Goal: Find specific page/section: Find specific page/section

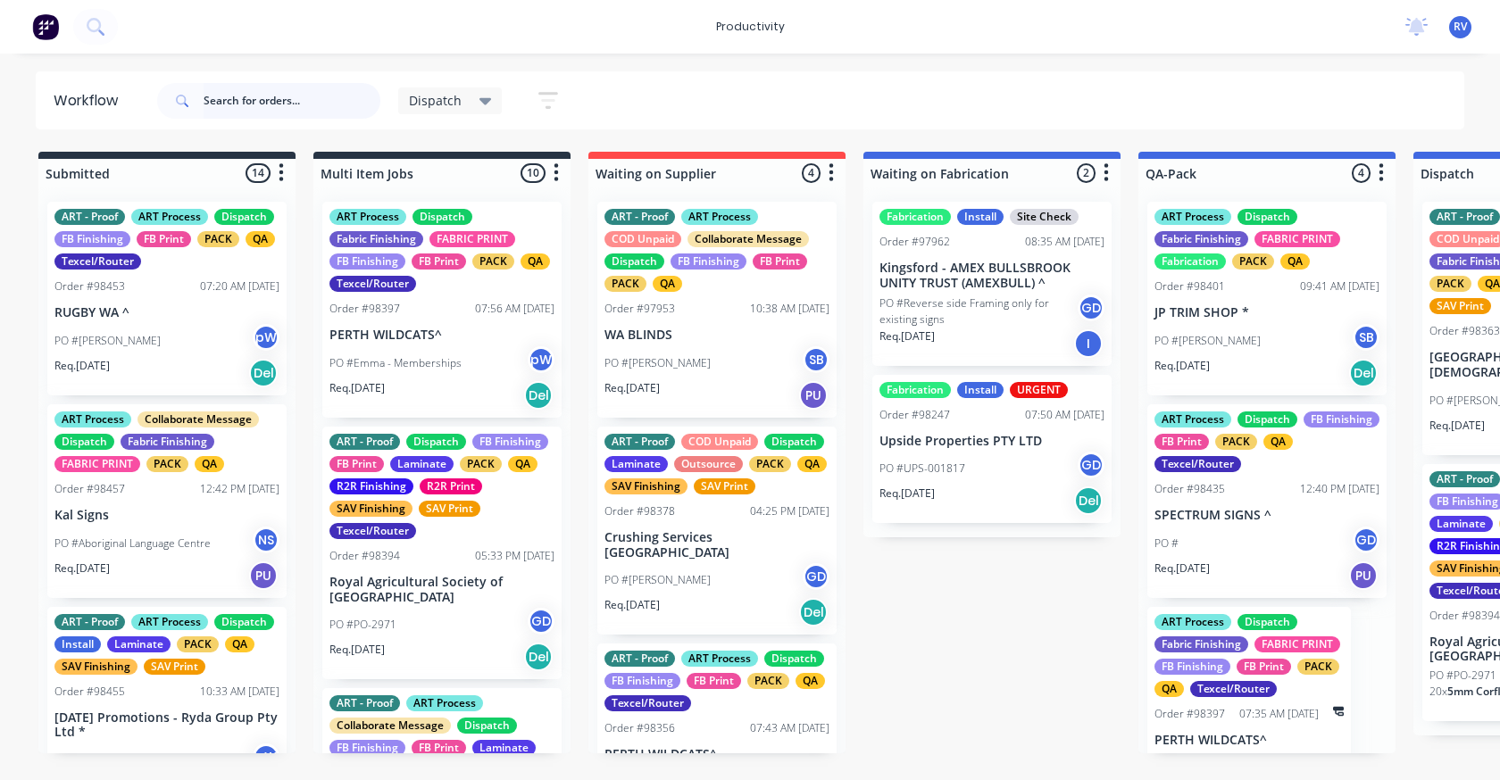
click at [237, 102] on input "text" at bounding box center [292, 101] width 177 height 36
type input "spectrum signs"
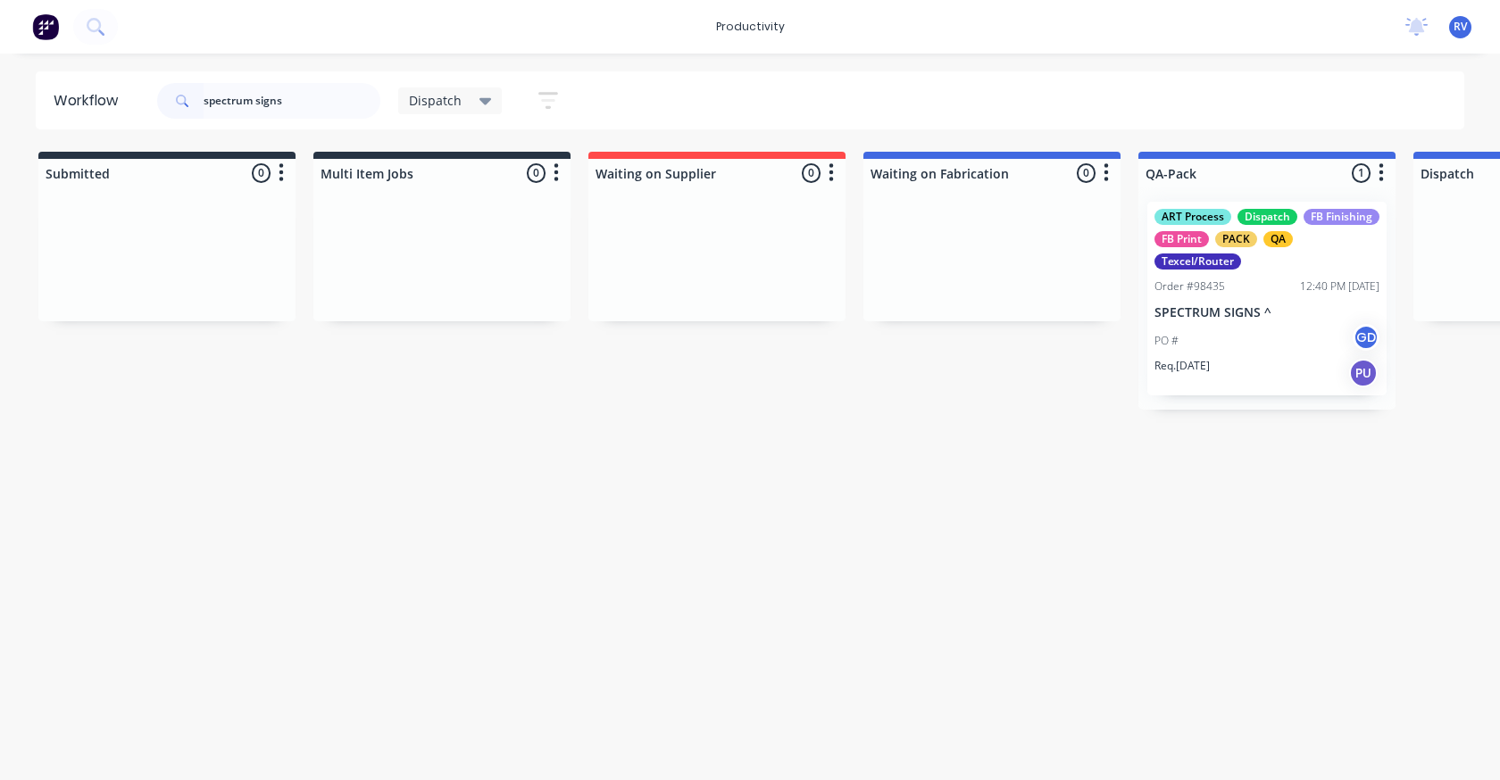
click at [460, 104] on span "Dispatch" at bounding box center [435, 100] width 53 height 19
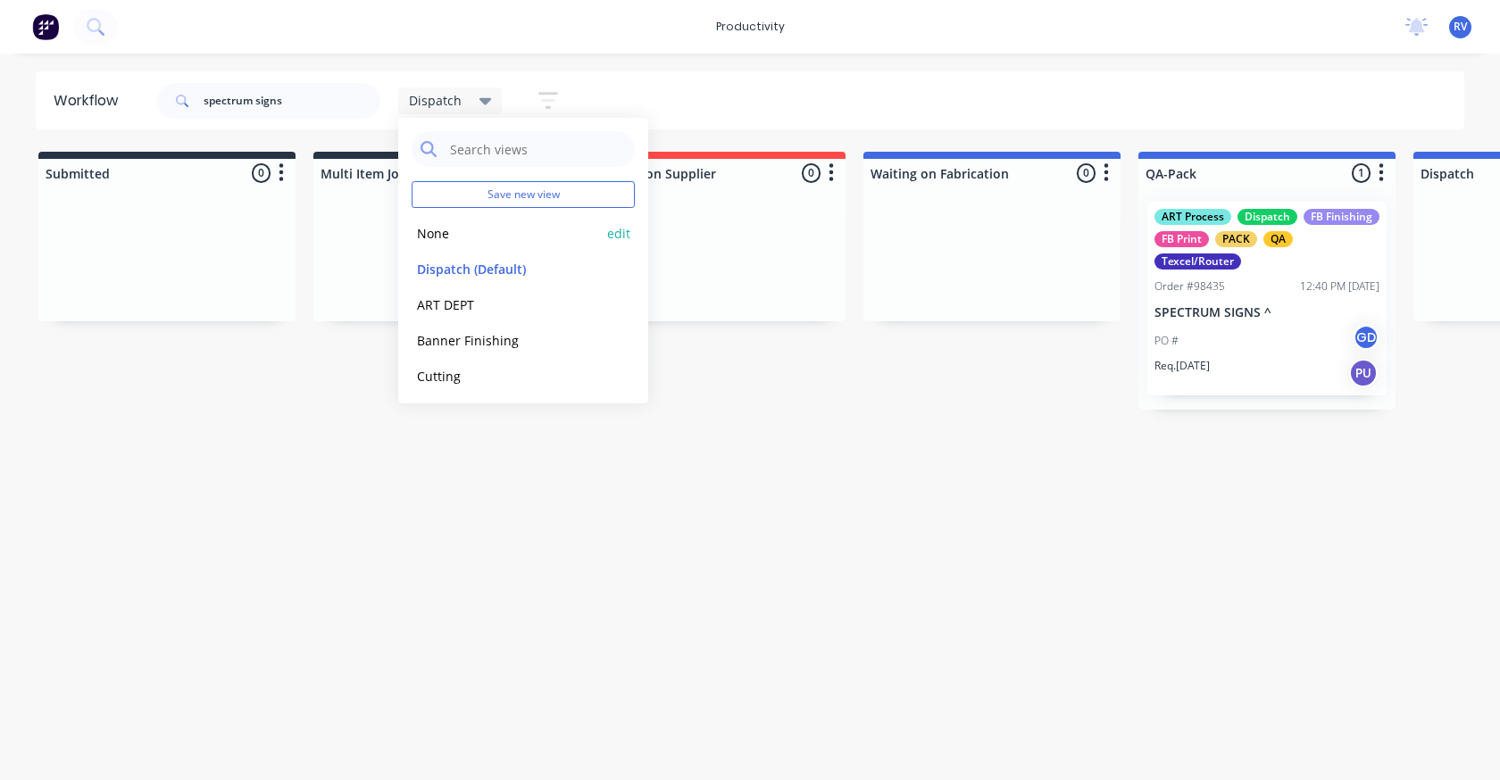
click at [455, 238] on button "None" at bounding box center [507, 233] width 190 height 21
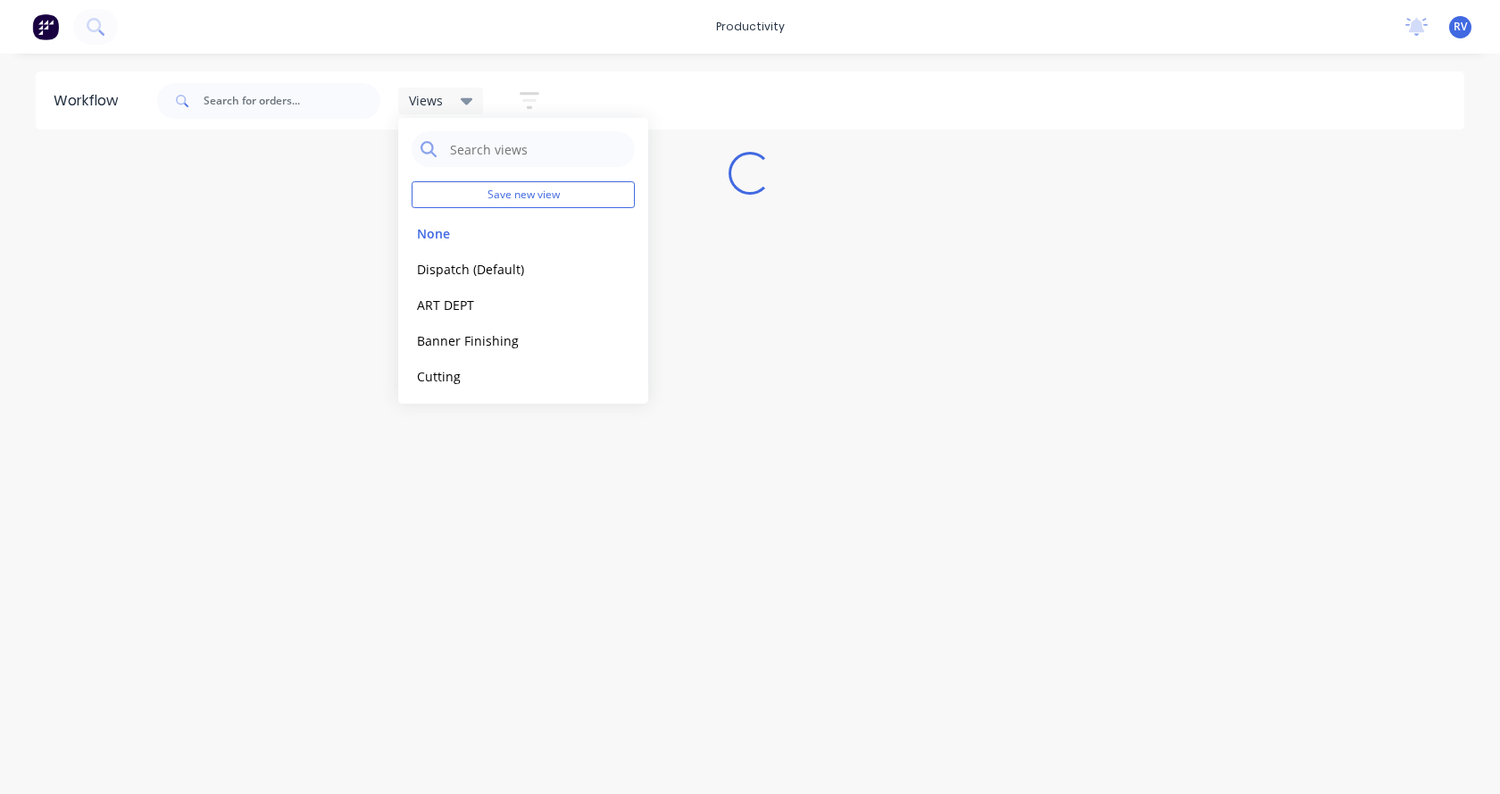
click at [327, 423] on div "Workflow Views Save new view None edit Dispatch (Default) edit ART DEPT edit Ba…" at bounding box center [750, 414] width 1500 height 686
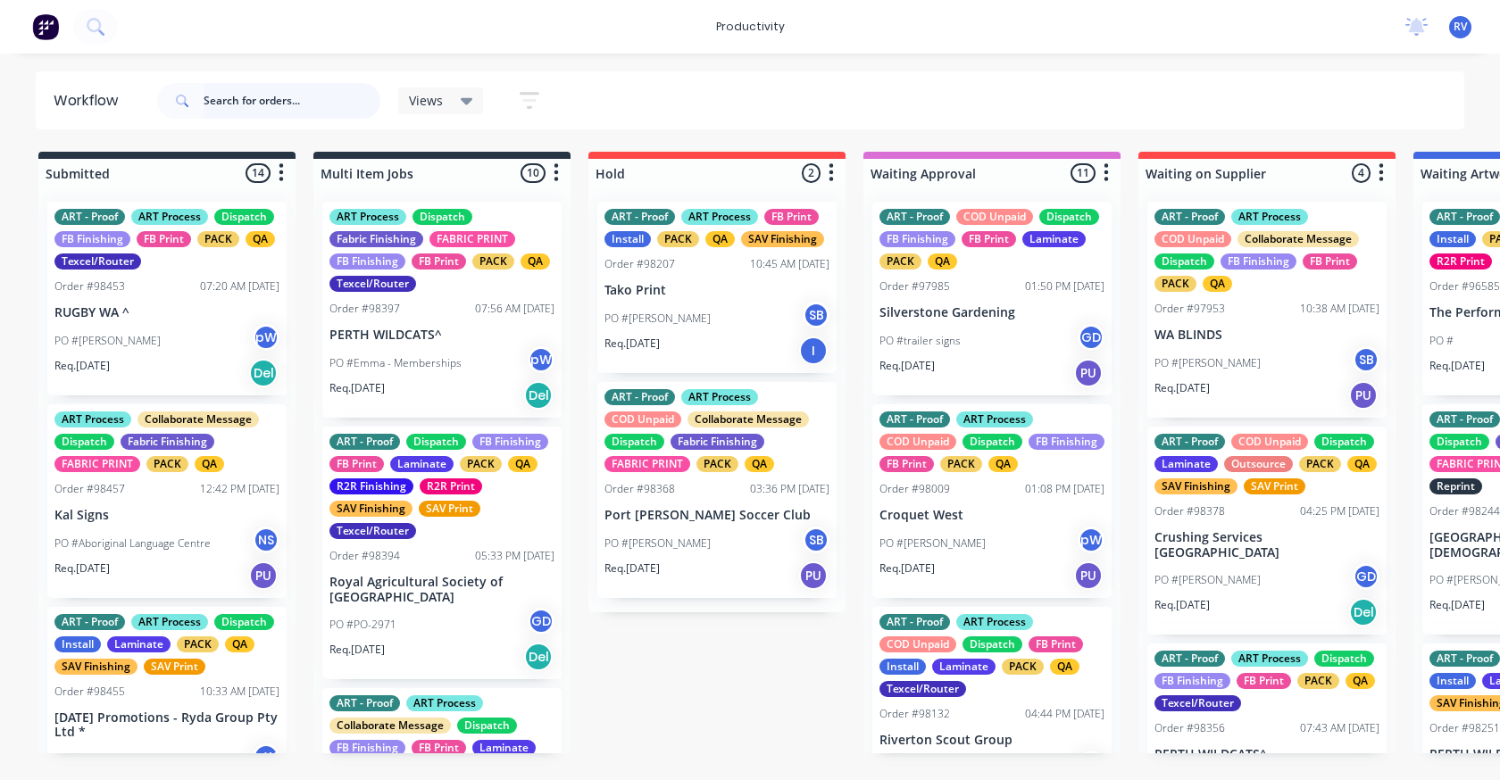
click at [247, 102] on input "text" at bounding box center [292, 101] width 177 height 36
type input "spectrum signs"
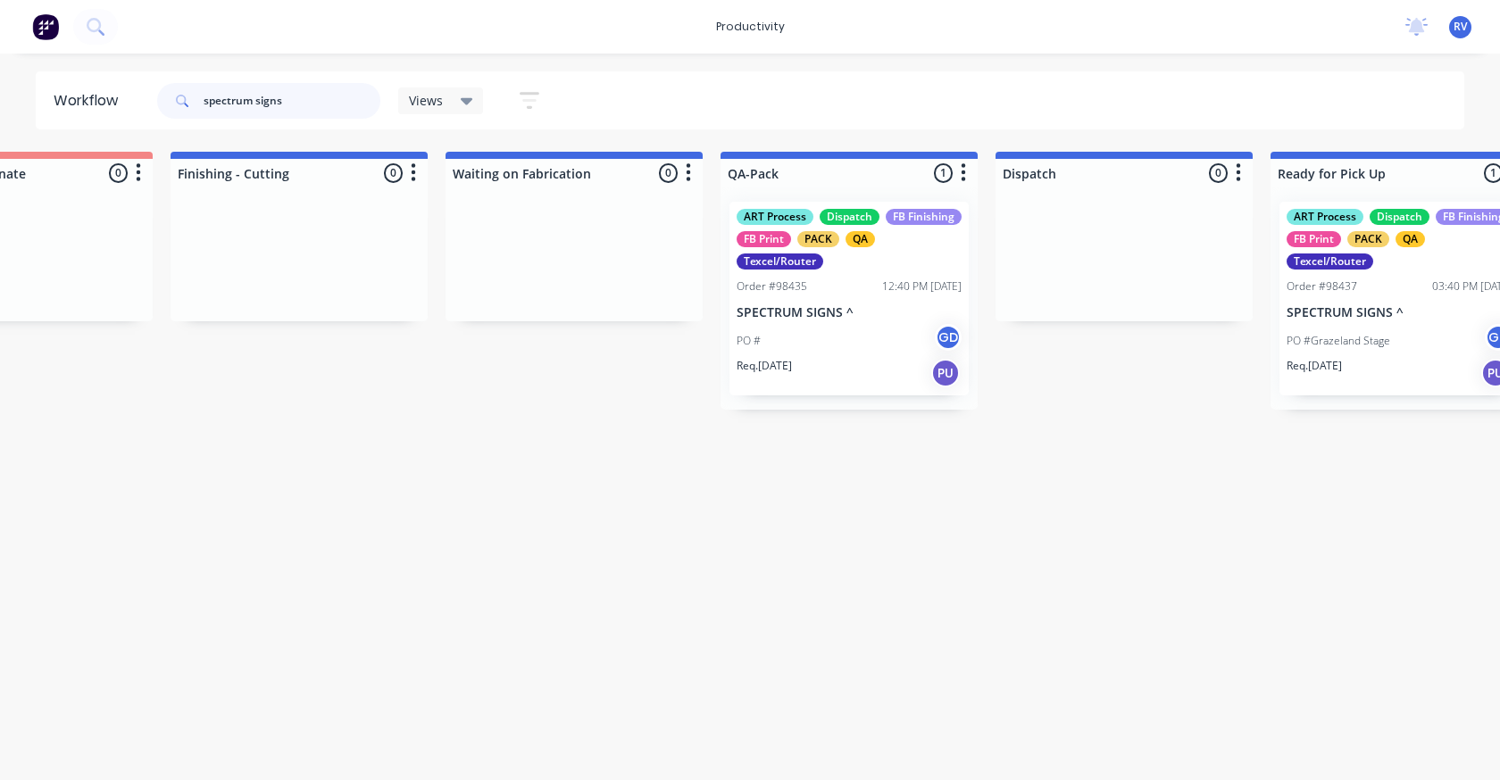
scroll to position [0, 4009]
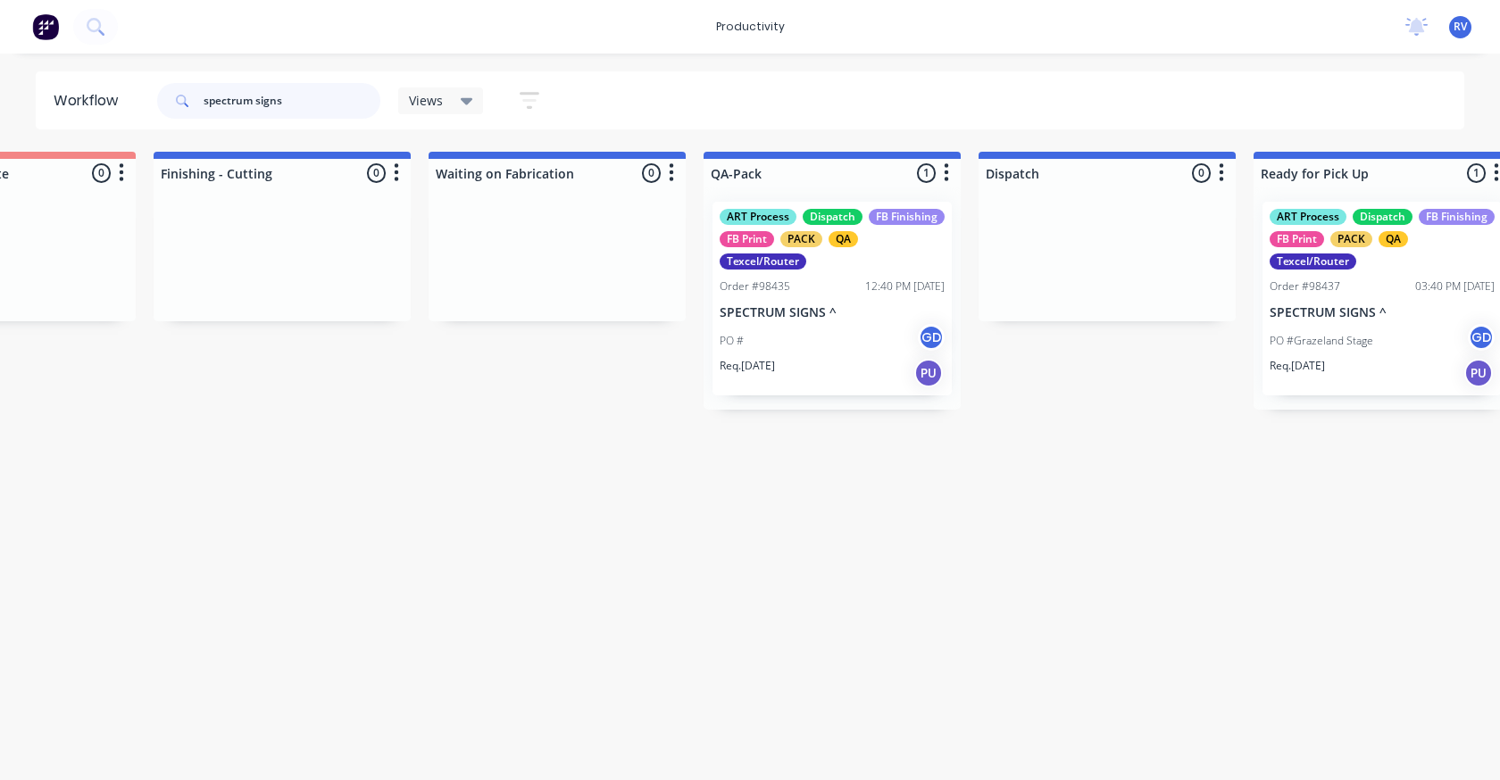
click at [847, 262] on div "ART Process Dispatch FB Finishing FB Print PACK QA Texcel/Router Order #98435 1…" at bounding box center [831, 298] width 257 height 222
click at [841, 370] on div "Req. [DATE] PU" at bounding box center [832, 373] width 225 height 30
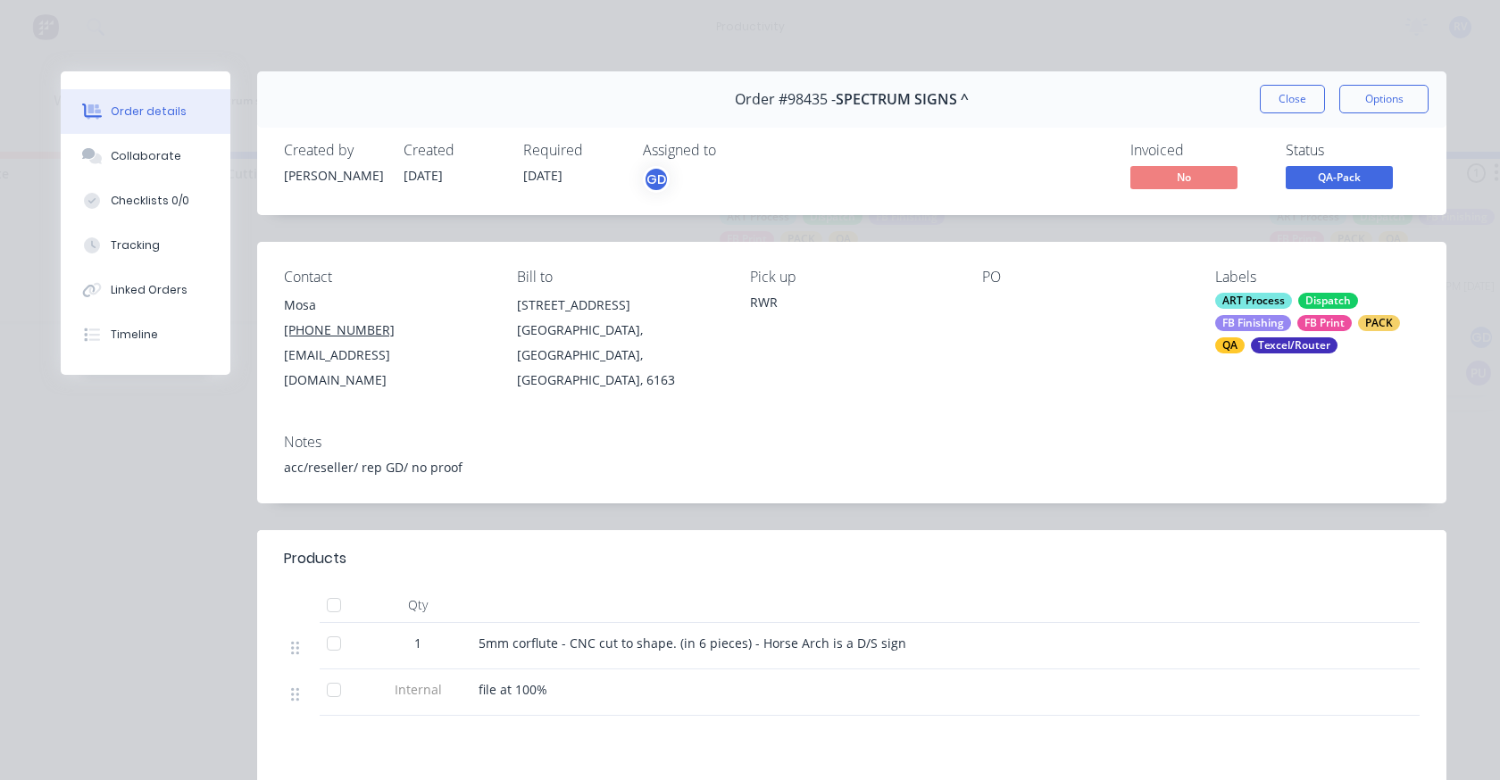
scroll to position [89, 0]
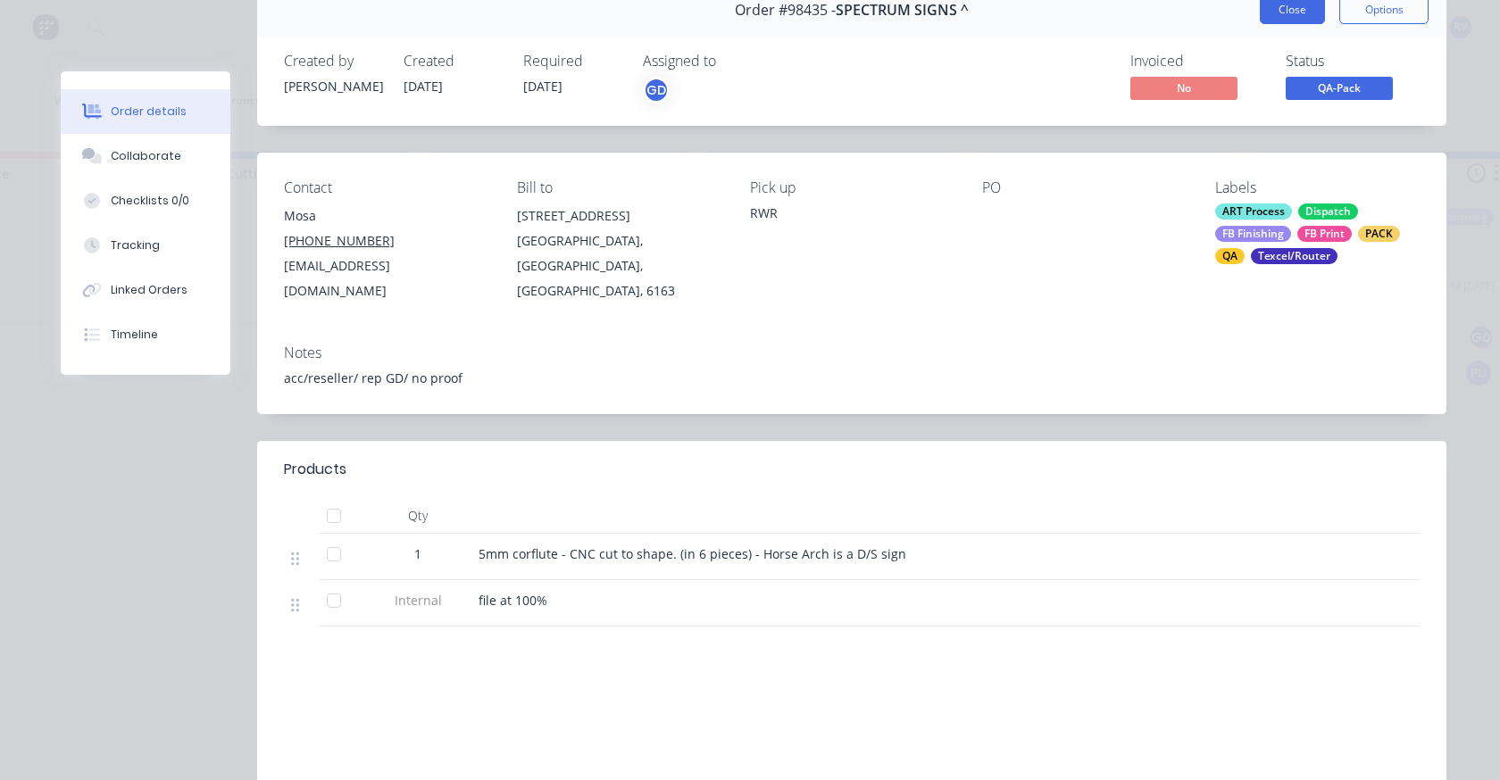
click at [1265, 17] on button "Close" at bounding box center [1292, 10] width 65 height 29
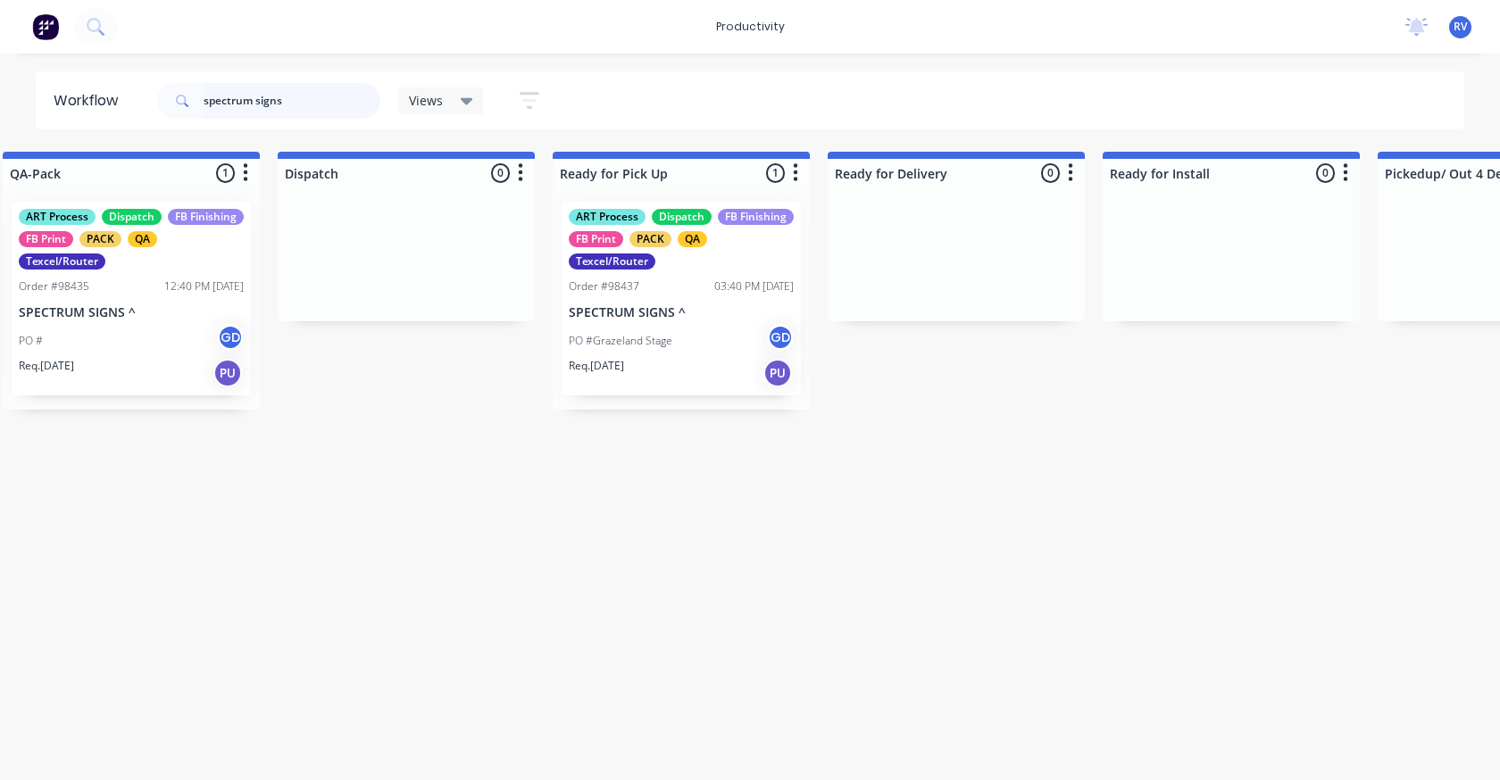
scroll to position [0, 5027]
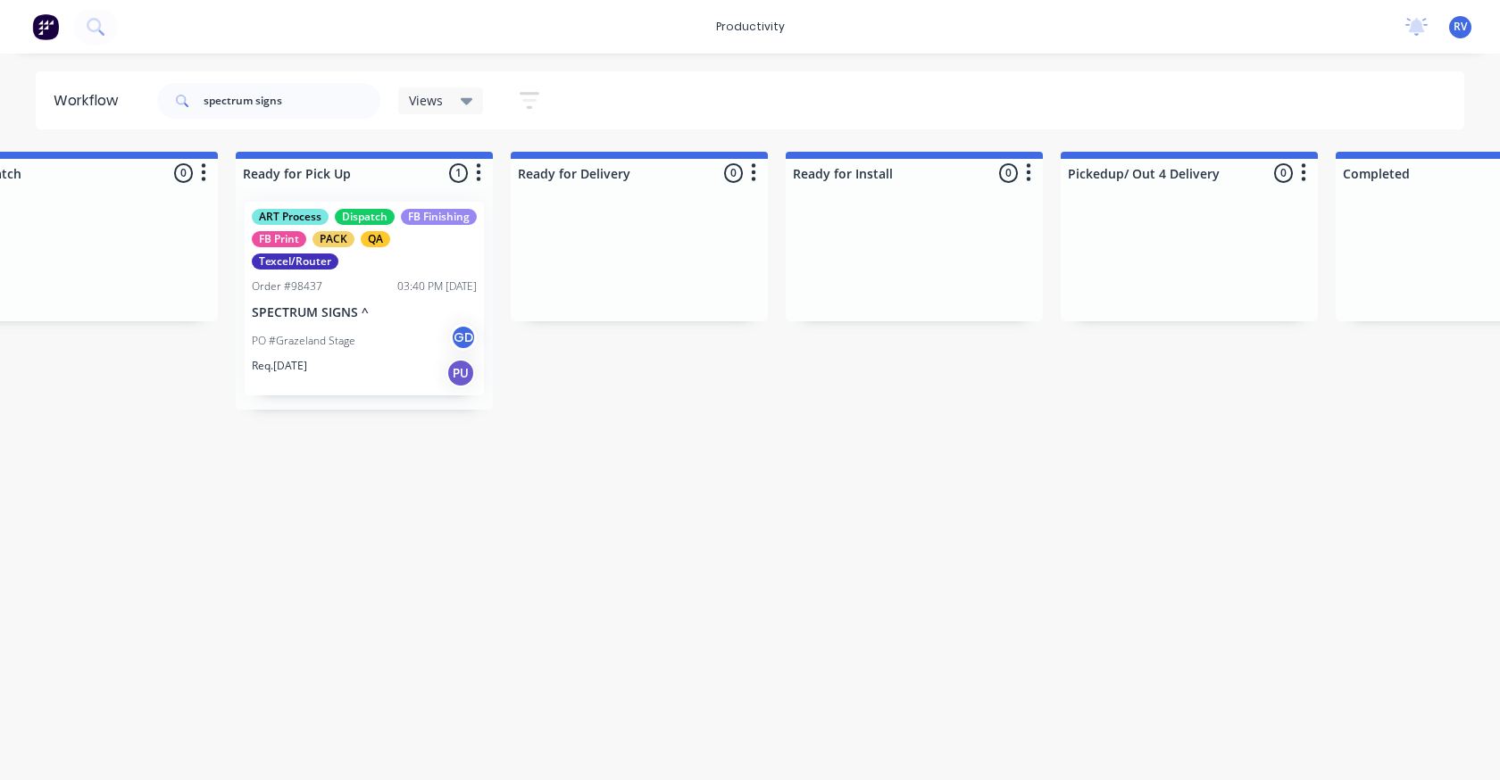
click at [358, 298] on div "ART Process Dispatch FB Finishing FB Print PACK QA Texcel/Router Order #98437 0…" at bounding box center [364, 299] width 239 height 194
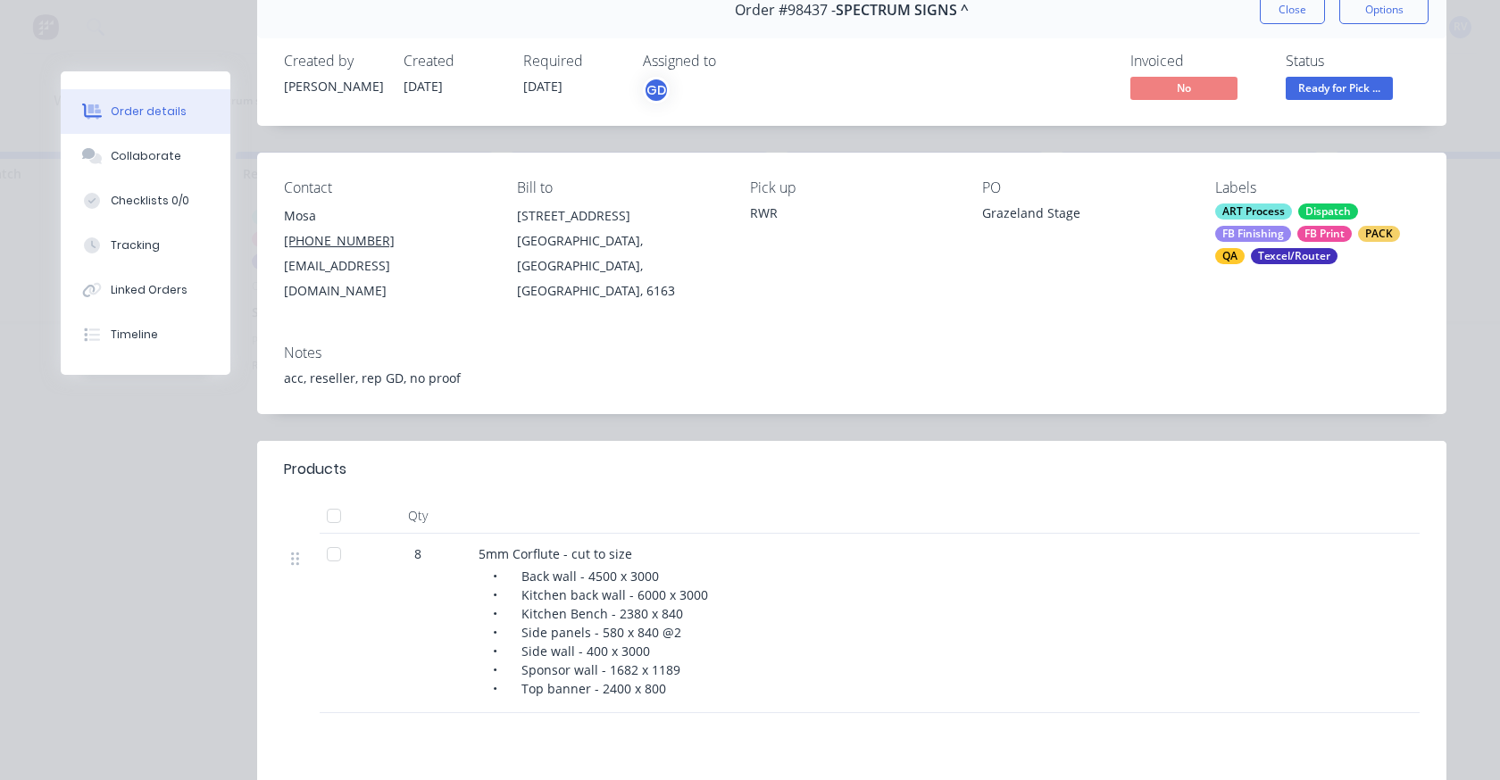
scroll to position [0, 0]
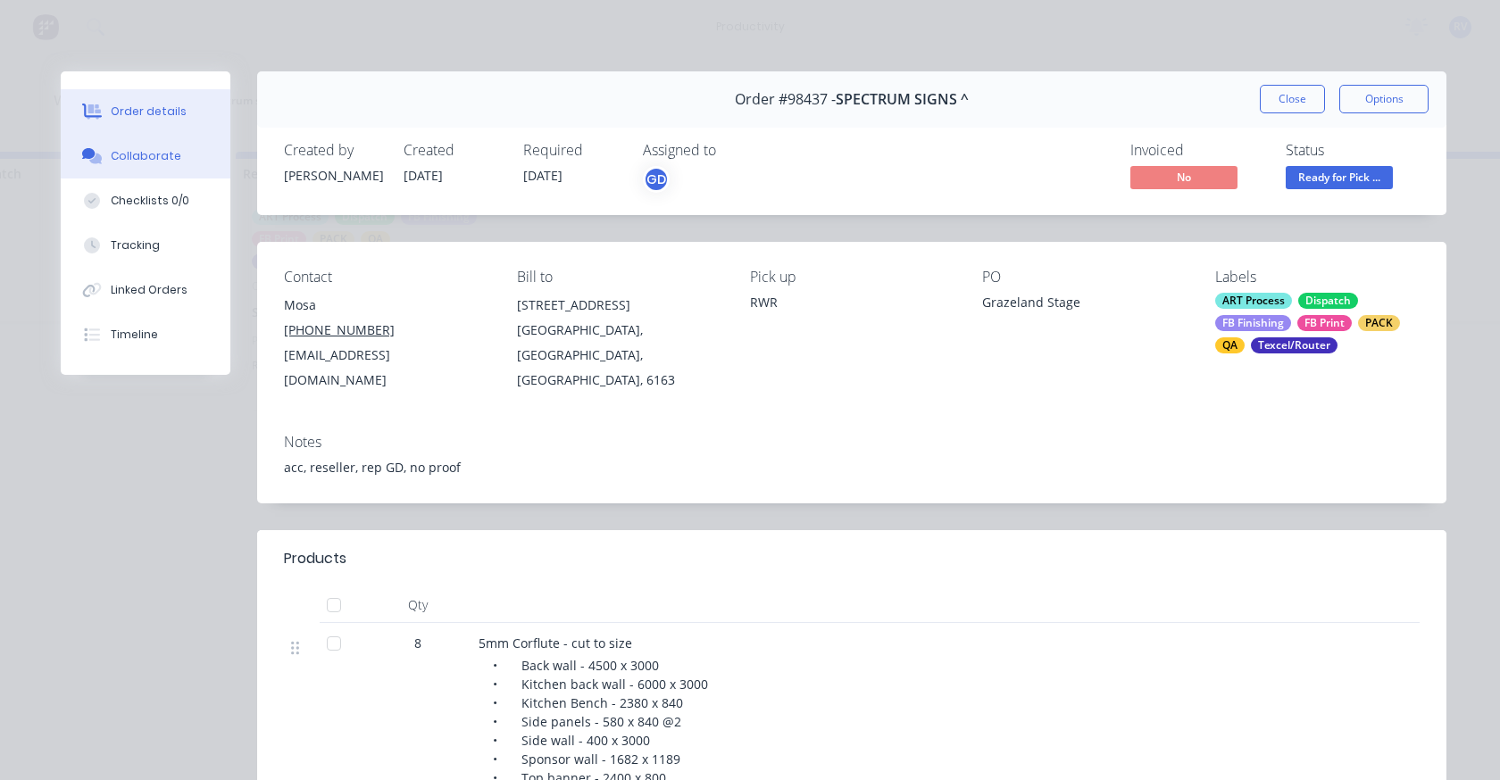
click at [126, 162] on div "Collaborate" at bounding box center [146, 156] width 71 height 16
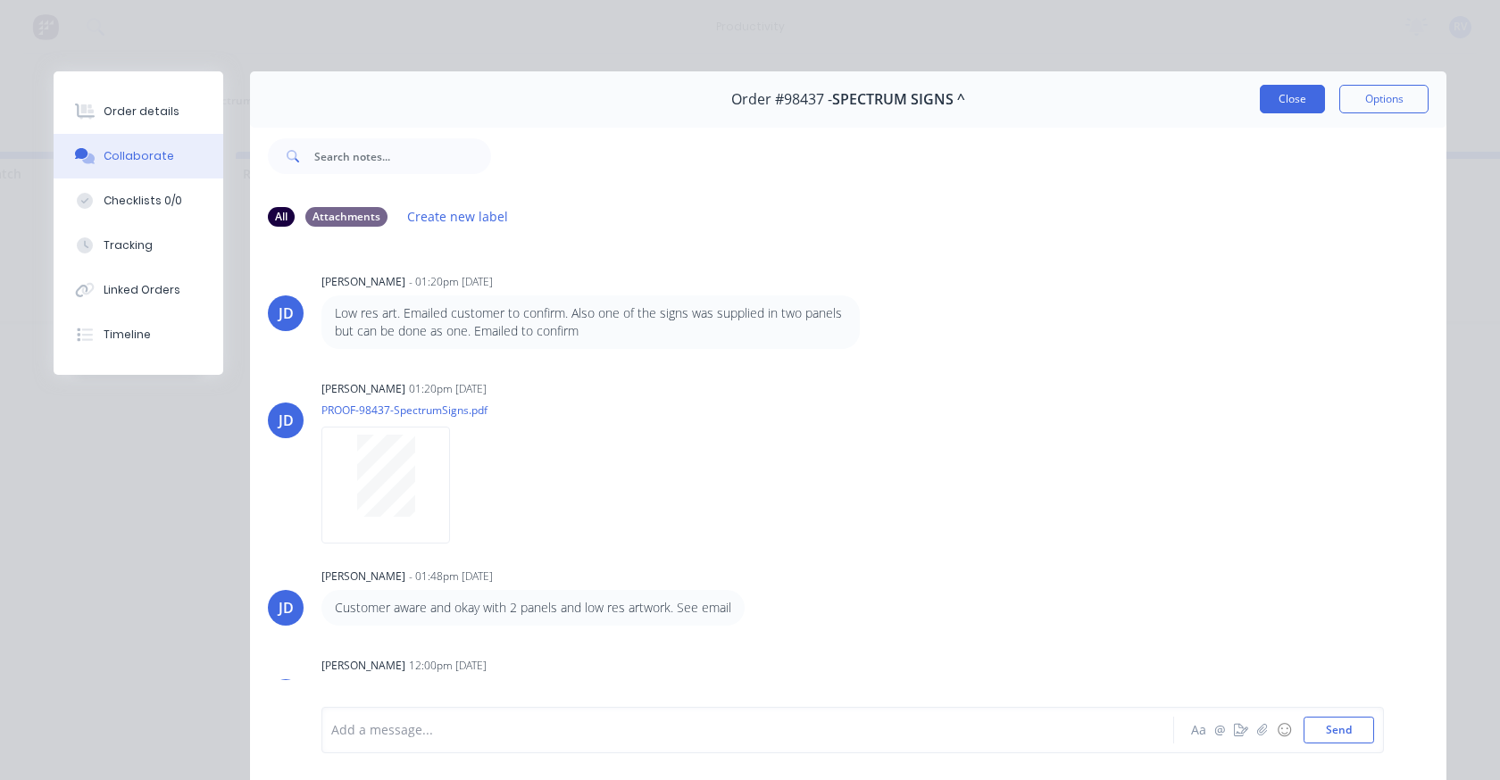
click at [1276, 95] on button "Close" at bounding box center [1292, 99] width 65 height 29
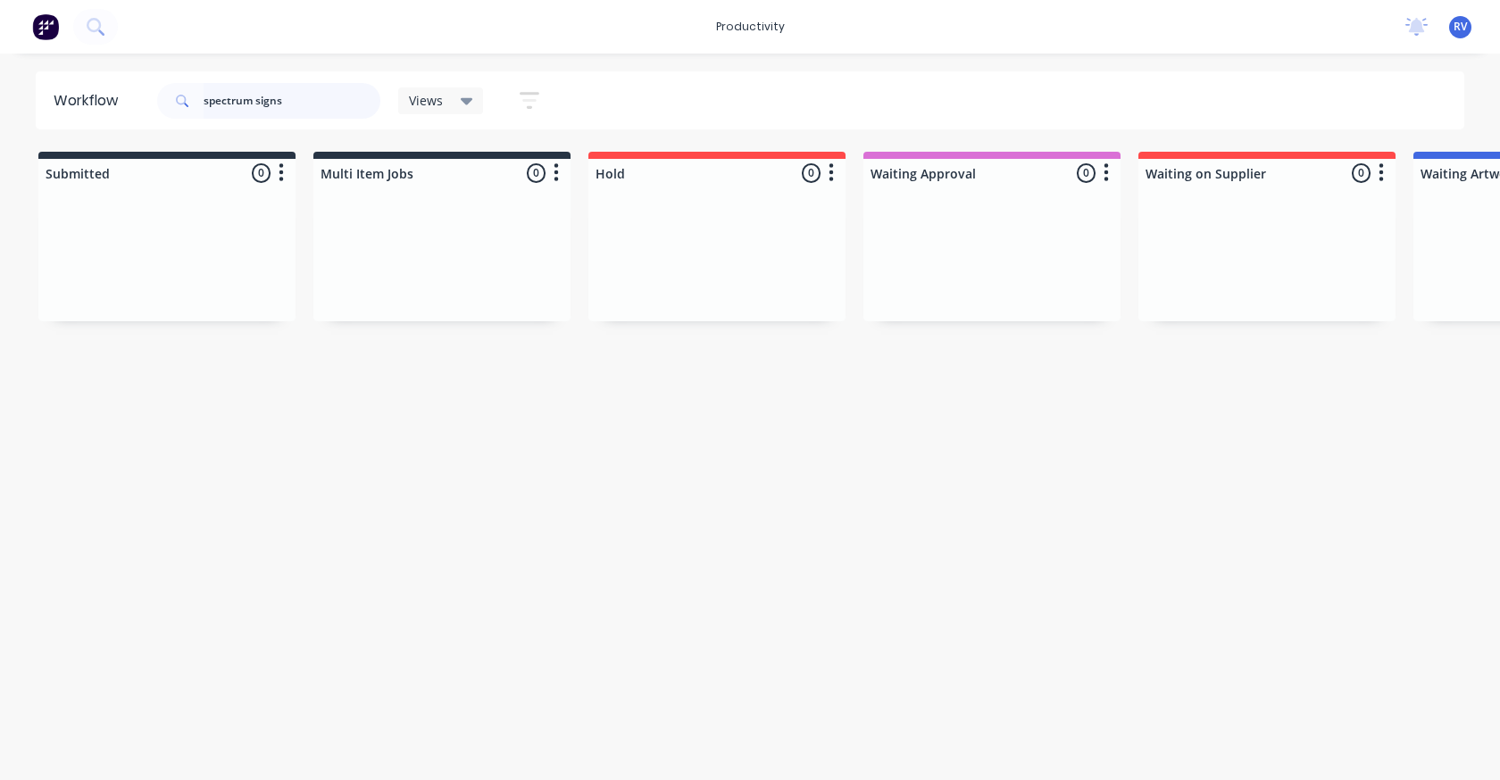
drag, startPoint x: 319, startPoint y: 95, endPoint x: 170, endPoint y: 93, distance: 149.1
click at [170, 93] on div "spectrum signs" at bounding box center [268, 101] width 223 height 36
